Goal: Information Seeking & Learning: Understand process/instructions

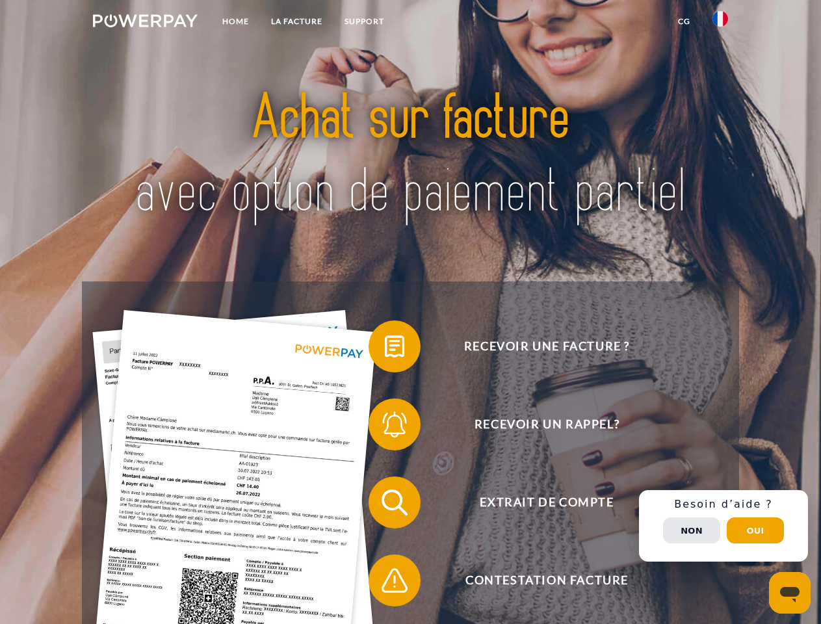
click at [145, 23] on img at bounding box center [145, 20] width 105 height 13
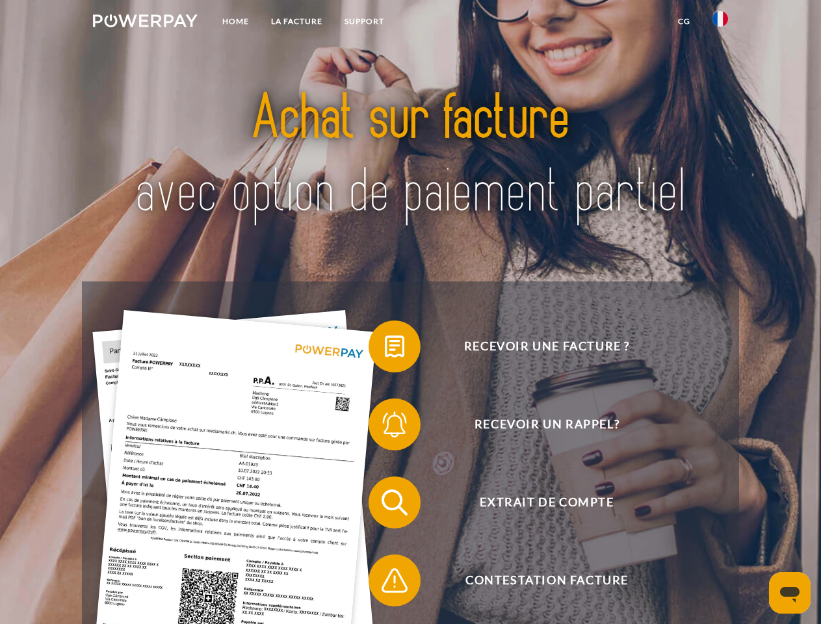
click at [720, 23] on img at bounding box center [720, 19] width 16 height 16
click at [683, 21] on link "CG" at bounding box center [684, 21] width 34 height 23
click at [385, 349] on span at bounding box center [374, 346] width 65 height 65
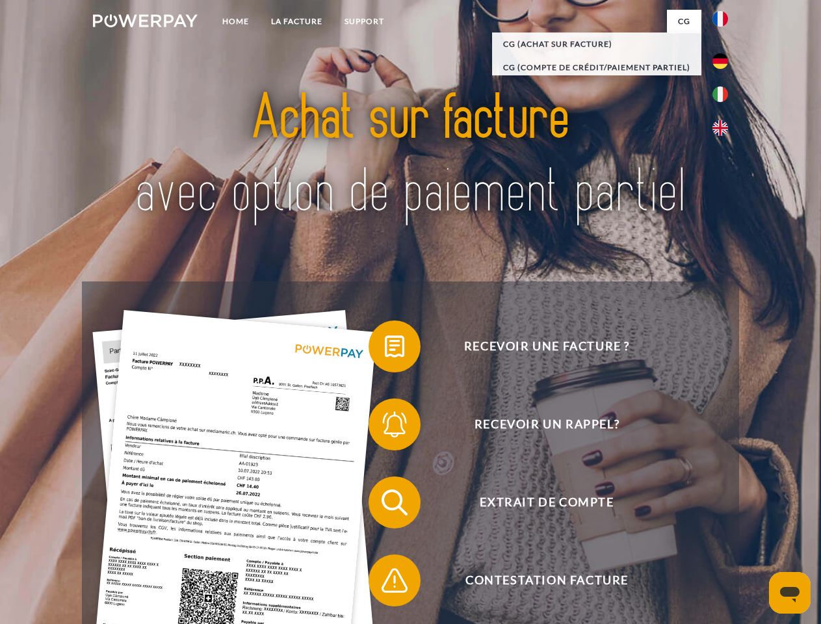
click at [385, 427] on span at bounding box center [374, 424] width 65 height 65
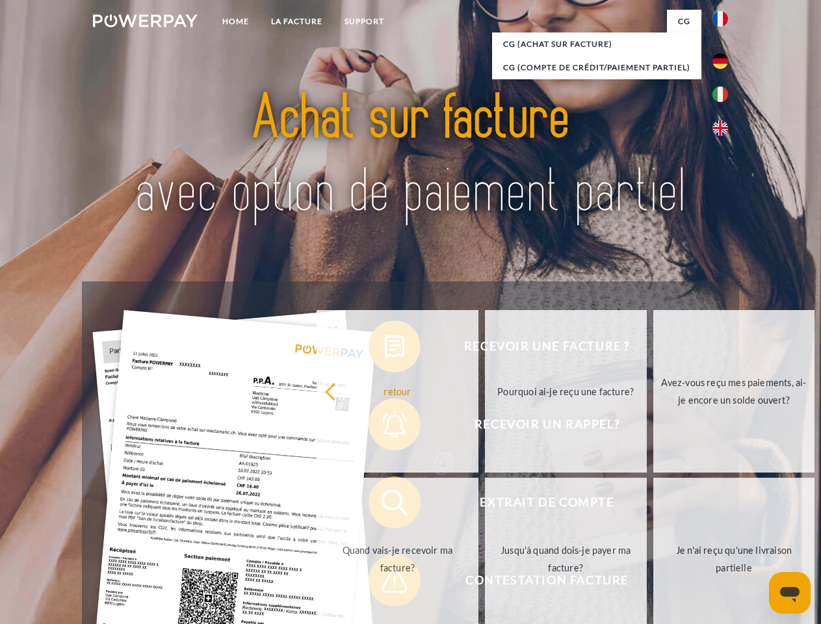
click at [485, 505] on link "Jusqu'à quand dois-je payer ma facture?" at bounding box center [566, 558] width 162 height 162
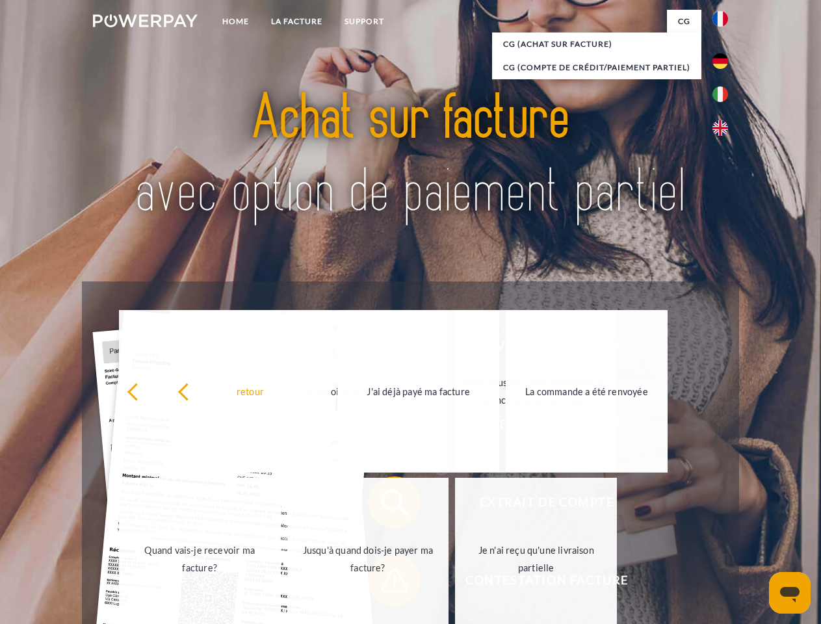
click at [385, 583] on span at bounding box center [374, 580] width 65 height 65
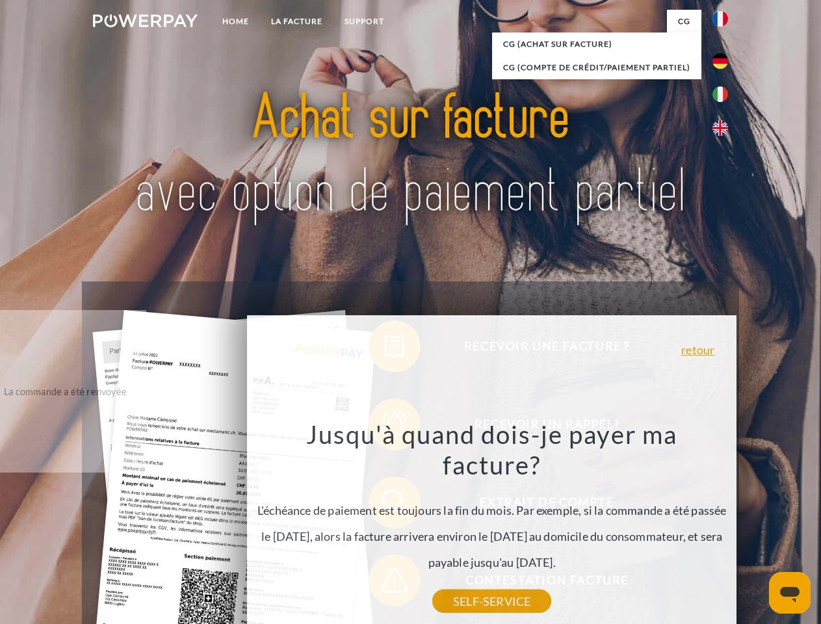
click at [723, 526] on div "Recevoir une facture ? Recevoir un rappel? Extrait de compte retour" at bounding box center [410, 541] width 656 height 520
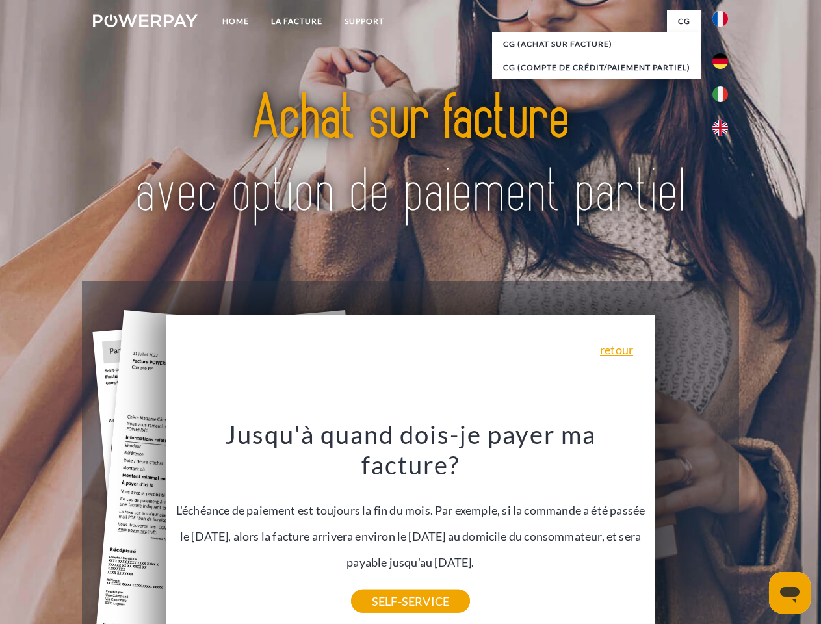
click at [691, 528] on span "Extrait de compte" at bounding box center [546, 502] width 318 height 52
click at [755, 530] on header "Home LA FACTURE Support" at bounding box center [410, 448] width 821 height 897
